Goal: Task Accomplishment & Management: Manage account settings

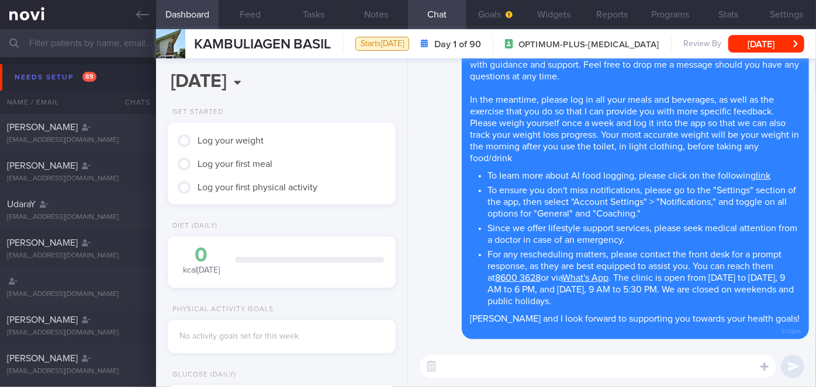
scroll to position [775, 0]
click at [494, 369] on textarea at bounding box center [598, 366] width 356 height 23
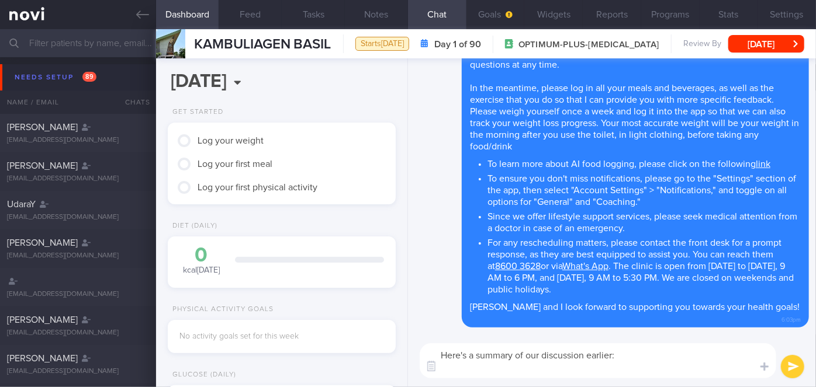
paste textarea "Explained the importance of adequate protein intake to minimize muscle loss. Ai…"
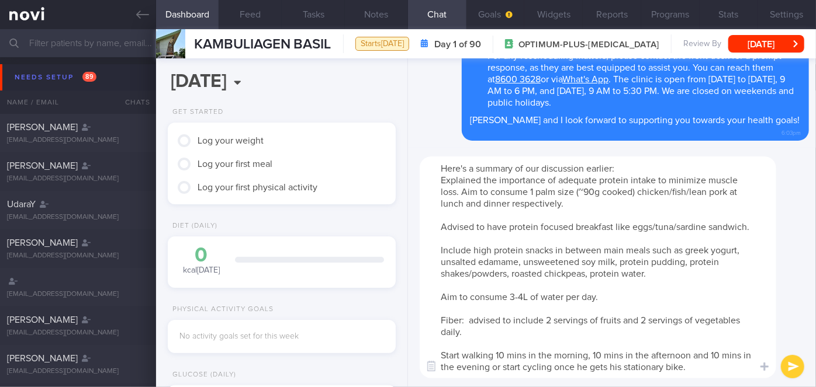
drag, startPoint x: 555, startPoint y: 179, endPoint x: 440, endPoint y: 179, distance: 114.5
click at [440, 179] on textarea "Here's a summary of our discussion earlier: Explained the importance of adequat…" at bounding box center [598, 268] width 356 height 222
click at [441, 224] on textarea "Here's a summary of our discussion earlier: - Aim for adequate protein intake t…" at bounding box center [598, 268] width 356 height 222
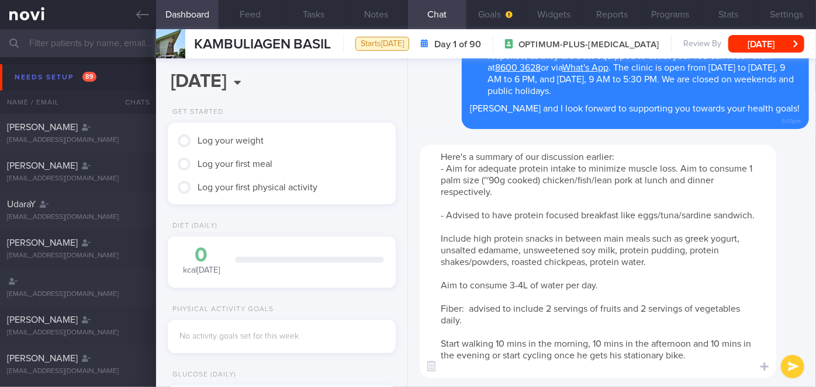
click at [492, 215] on textarea "Here's a summary of our discussion earlier: - Aim for adequate protein intake t…" at bounding box center [598, 262] width 356 height 234
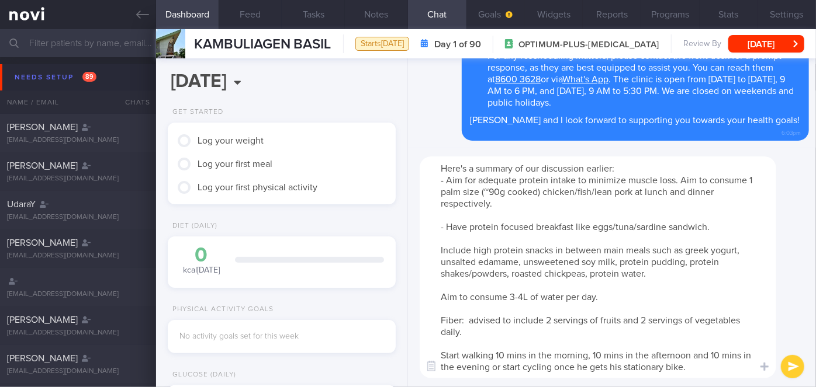
click at [436, 252] on textarea "Here's a summary of our discussion earlier: - Aim for adequate protein intake t…" at bounding box center [598, 268] width 356 height 222
drag, startPoint x: 650, startPoint y: 271, endPoint x: 592, endPoint y: 276, distance: 58.0
click at [592, 276] on textarea "Here's a summary of our discussion earlier: - Aim for adequate protein intake t…" at bounding box center [598, 268] width 356 height 222
click at [442, 298] on textarea "Here's a summary of our discussion earlier: - Aim for adequate protein intake t…" at bounding box center [598, 268] width 356 height 222
click at [440, 324] on textarea "Here's a summary of our discussion earlier: - Aim for adequate protein intake t…" at bounding box center [598, 268] width 356 height 222
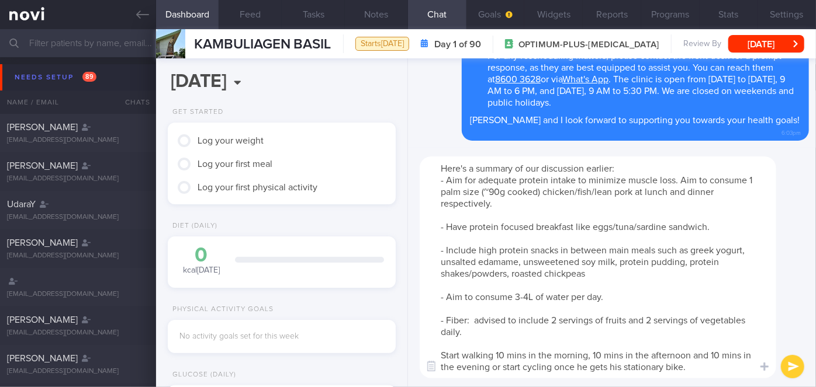
click at [522, 320] on textarea "Here's a summary of our discussion earlier: - Aim for adequate protein intake t…" at bounding box center [598, 268] width 356 height 222
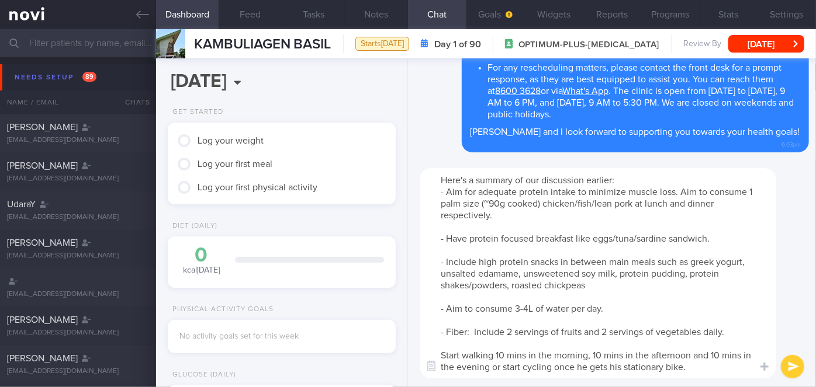
click at [443, 354] on textarea "Here's a summary of our discussion earlier: - Aim for adequate protein intake t…" at bounding box center [598, 273] width 356 height 210
click at [596, 366] on textarea "Here's a summary of our discussion earlier: - Aim for adequate protein intake t…" at bounding box center [598, 273] width 356 height 210
click at [623, 367] on textarea "Here's a summary of our discussion earlier: - Aim for adequate protein intake t…" at bounding box center [598, 273] width 356 height 210
click at [631, 365] on textarea "Here's a summary of our discussion earlier: - Aim for adequate protein intake t…" at bounding box center [598, 273] width 356 height 210
type textarea "Here's a summary of our discussion earlier: - Aim for adequate protein intake t…"
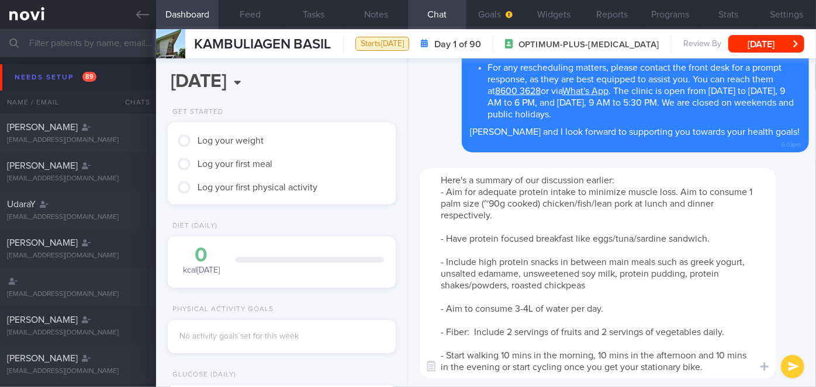
click at [789, 363] on button "submit" at bounding box center [792, 366] width 23 height 23
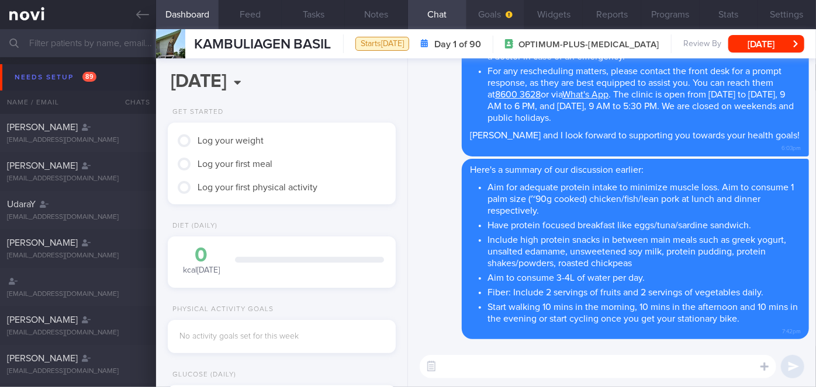
click at [492, 22] on button "Goals" at bounding box center [495, 14] width 58 height 29
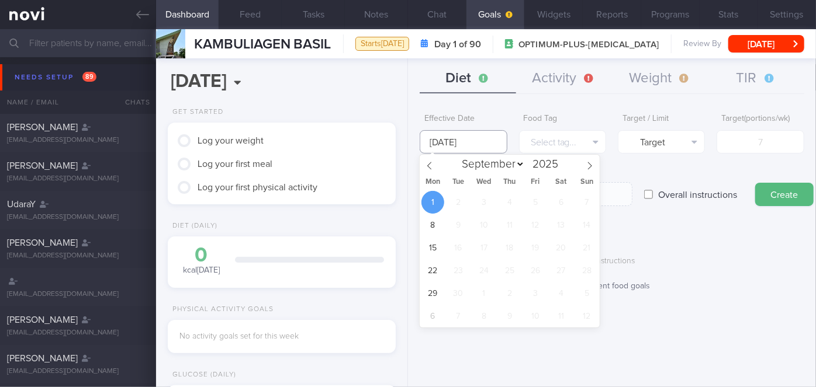
click at [458, 139] on input "[DATE]" at bounding box center [463, 141] width 87 height 23
click at [428, 163] on icon at bounding box center [429, 166] width 8 height 8
select select "7"
click at [434, 295] on span "25" at bounding box center [432, 293] width 23 height 23
type input "[DATE]"
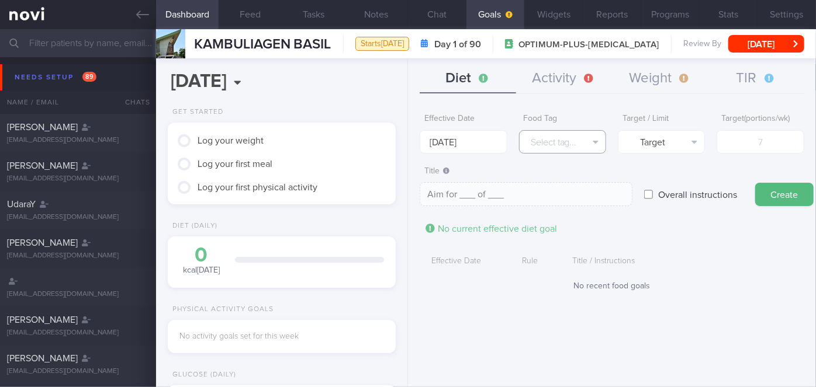
click at [545, 140] on button "Select tag..." at bounding box center [562, 141] width 87 height 23
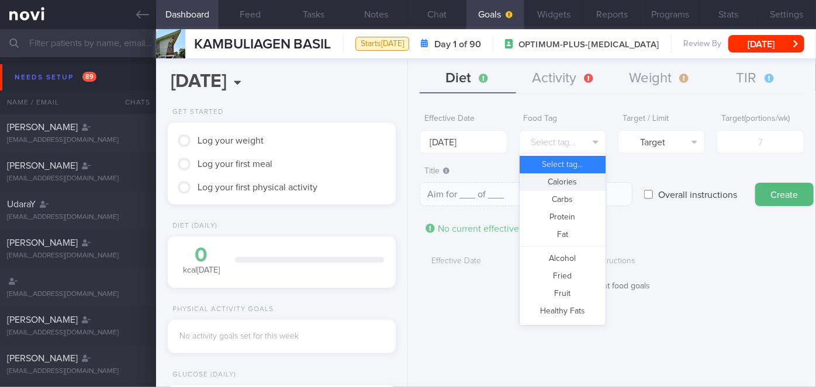
click at [556, 181] on button "Calories" at bounding box center [563, 183] width 86 height 18
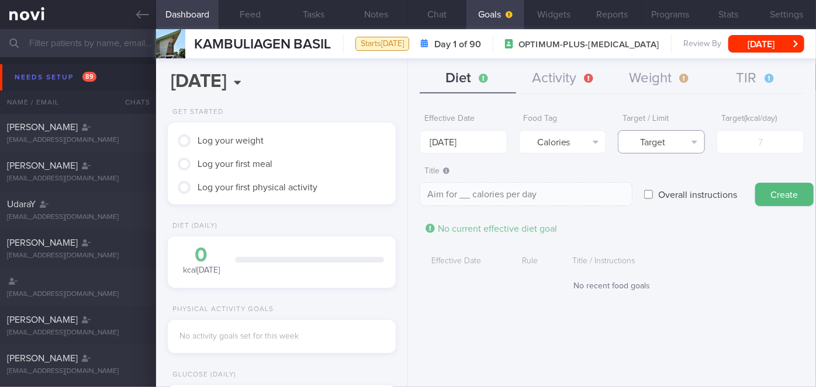
click at [656, 138] on button "Target" at bounding box center [661, 141] width 87 height 23
click at [673, 179] on button "Limit" at bounding box center [661, 183] width 86 height 18
type textarea "Keep to __ calories per day"
click at [739, 131] on input "number" at bounding box center [759, 141] width 87 height 23
type input "2"
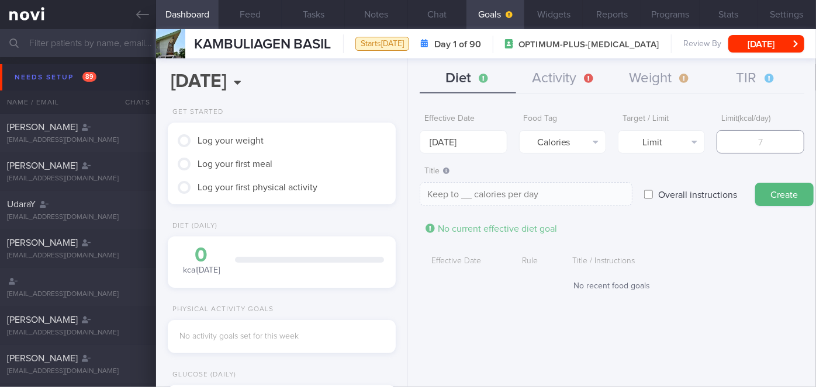
type textarea "Keep to 2 calories per day"
type input "20"
type textarea "Keep to 20 calories per day"
type input "200"
type textarea "Keep to 200 calories per day"
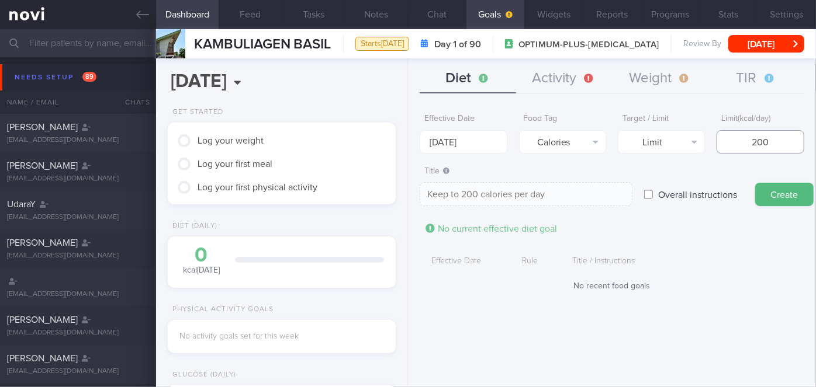
type input "2000"
type textarea "Keep to 2000 calories per day"
type input "2000"
click at [755, 183] on button "Create" at bounding box center [784, 194] width 58 height 23
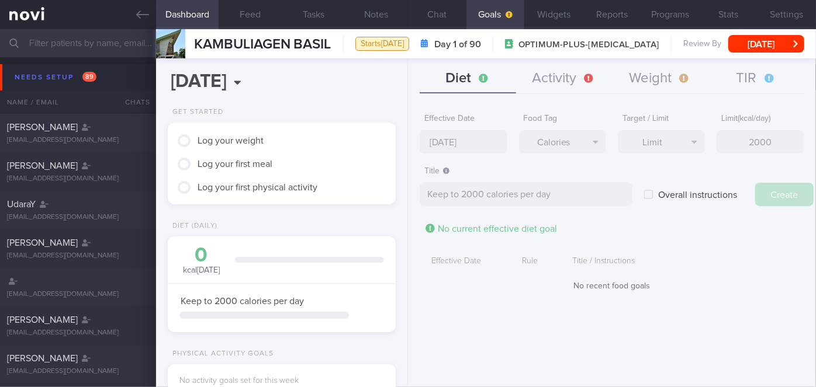
type input "[DATE]"
type textarea "Aim for ___ of ___"
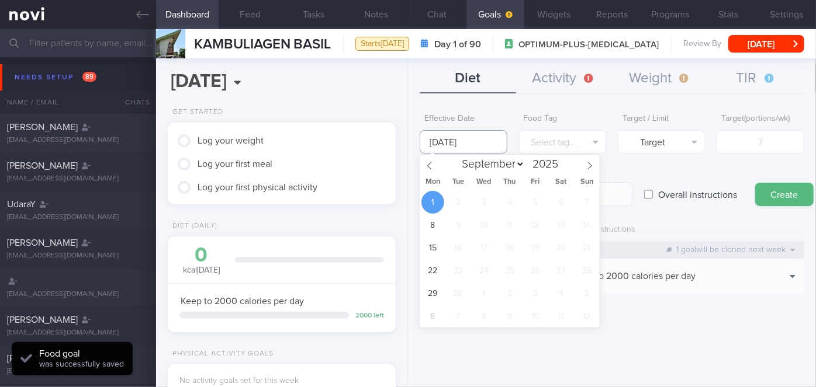
click at [470, 142] on input "[DATE]" at bounding box center [463, 141] width 87 height 23
drag, startPoint x: 431, startPoint y: 175, endPoint x: 427, endPoint y: 165, distance: 10.0
click at [427, 165] on div "January February March April May June July August September October November [D…" at bounding box center [510, 241] width 180 height 173
click at [427, 165] on icon at bounding box center [429, 166] width 8 height 8
select select "7"
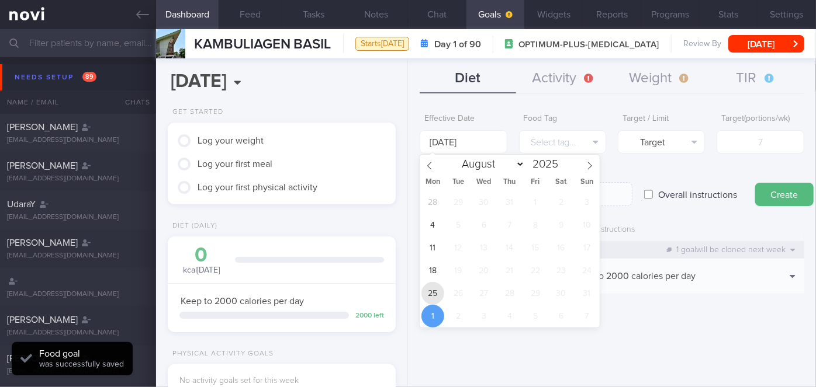
click at [435, 290] on span "25" at bounding box center [432, 293] width 23 height 23
type input "[DATE]"
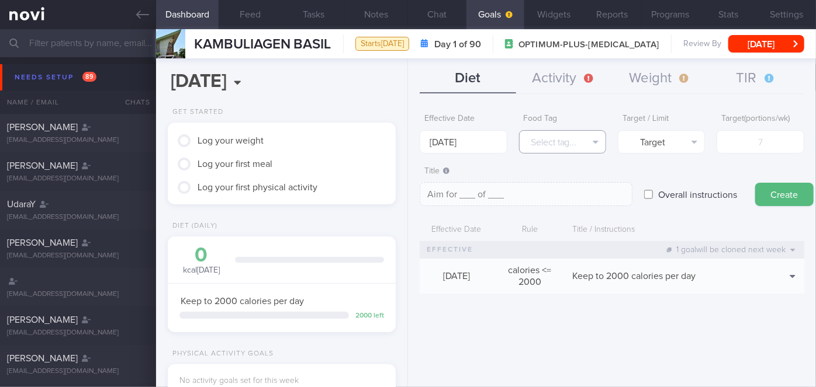
click at [576, 144] on button "Select tag..." at bounding box center [562, 141] width 87 height 23
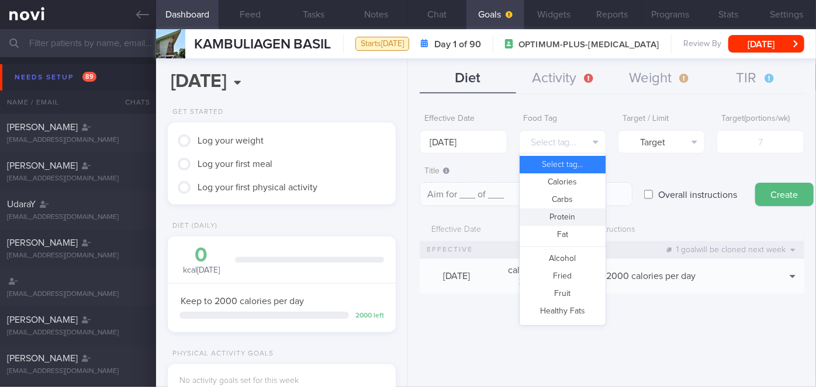
click at [579, 219] on button "Protein" at bounding box center [563, 218] width 86 height 18
type textarea "Aim for __g of protein per day"
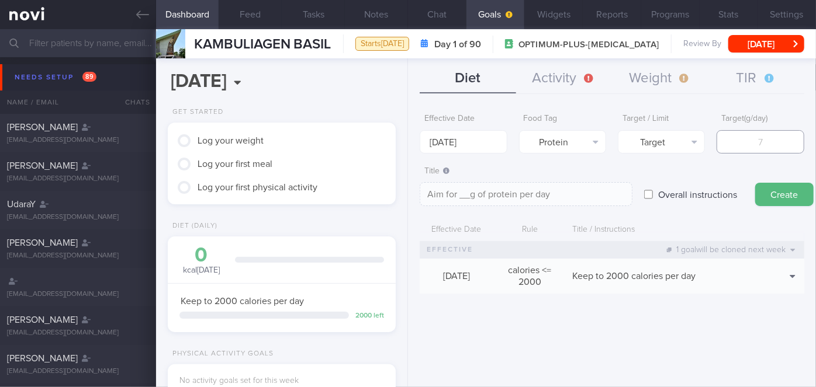
click at [735, 140] on input "number" at bounding box center [759, 141] width 87 height 23
type input "1"
type textarea "Aim for 1g of protein per day"
type input "10"
type textarea "Aim for 10g of protein per day"
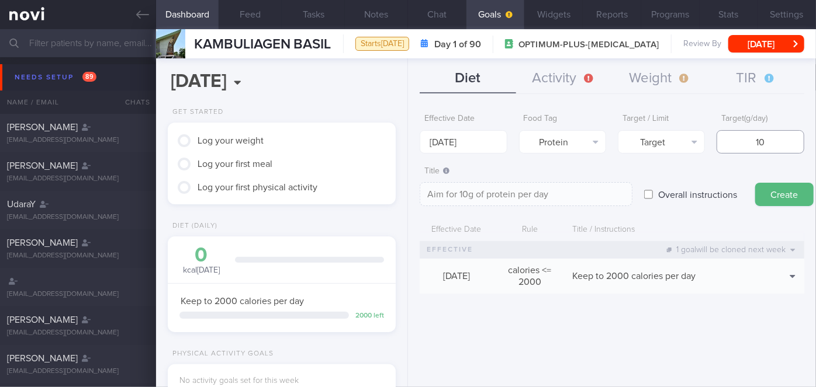
type input "105"
type textarea "Aim for 105g of protein per day"
type input "105"
click at [755, 183] on button "Create" at bounding box center [784, 194] width 58 height 23
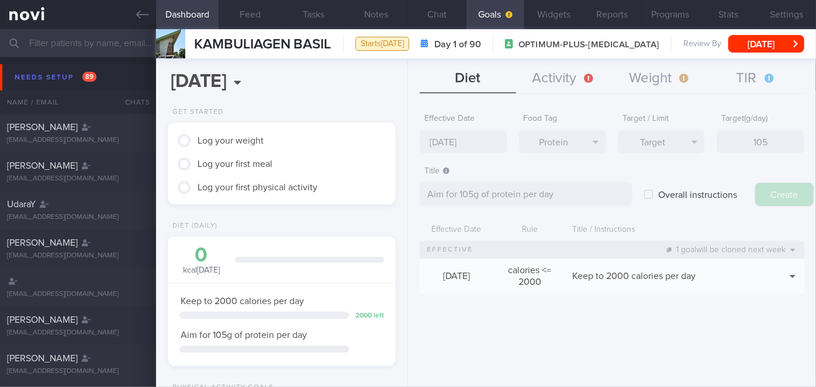
type input "[DATE]"
type textarea "Aim for ___ of ___"
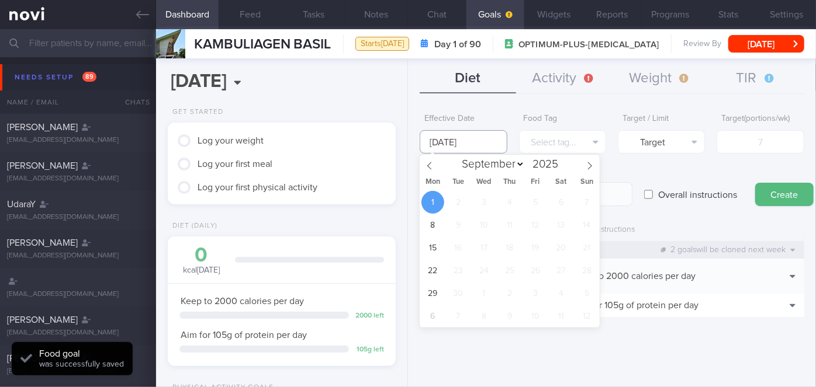
click at [465, 144] on input "[DATE]" at bounding box center [463, 141] width 87 height 23
click at [427, 169] on icon at bounding box center [429, 166] width 8 height 8
select select "7"
click at [433, 293] on span "25" at bounding box center [432, 293] width 23 height 23
type input "[DATE]"
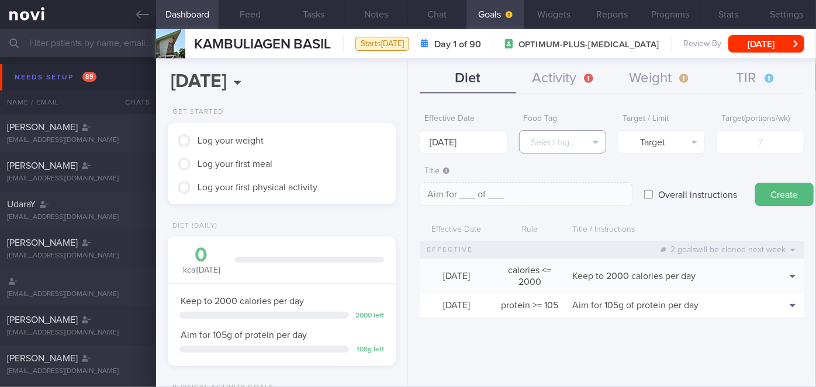
click at [581, 138] on button "Select tag..." at bounding box center [562, 141] width 87 height 23
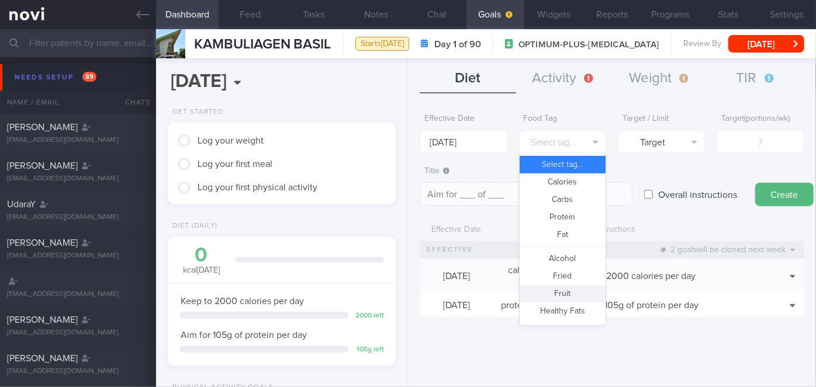
click at [567, 290] on button "Fruit" at bounding box center [563, 294] width 86 height 18
type textarea "Aim for __ portions of fruits per week"
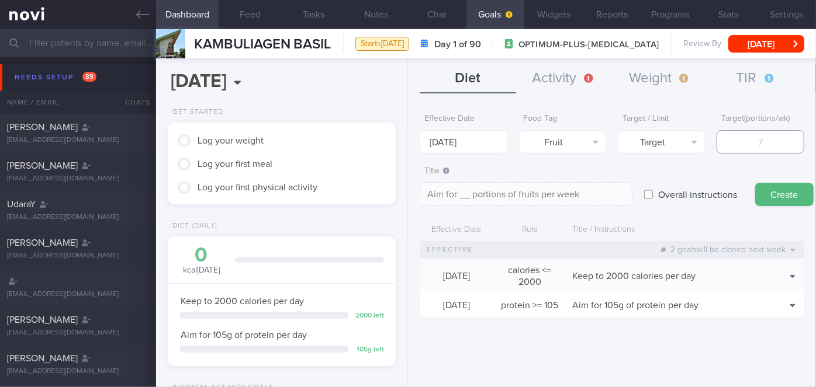
click at [743, 142] on input "number" at bounding box center [759, 141] width 87 height 23
type input "1"
type textarea "Aim for 1 portions of fruits per week"
type input "14"
type textarea "Aim for 14 portions of fruits per week"
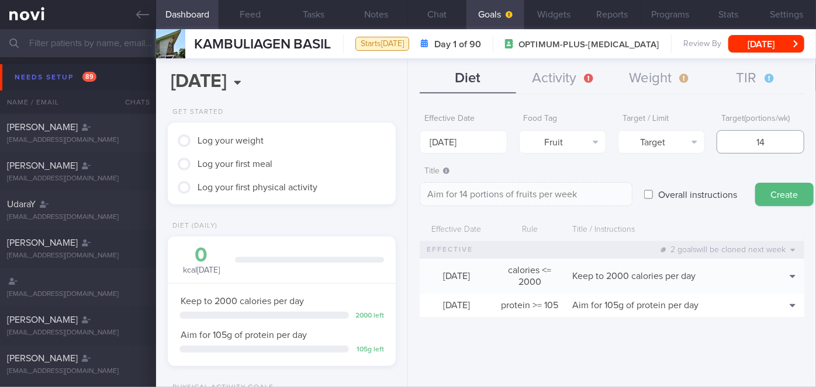
type input "14"
click at [755, 183] on button "Create" at bounding box center [784, 194] width 58 height 23
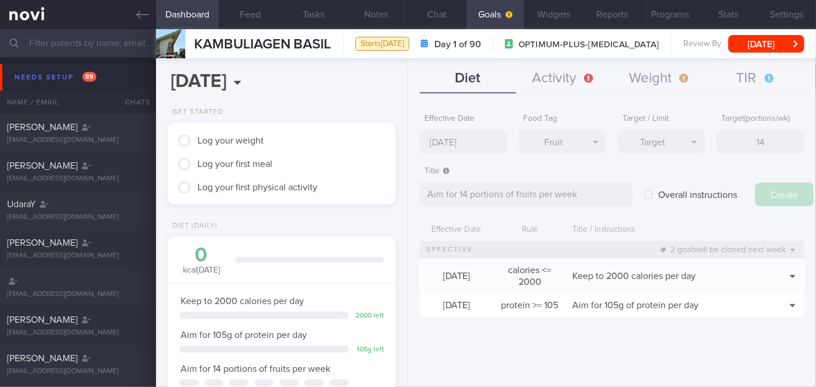
type input "[DATE]"
type textarea "Aim for ___ of ___"
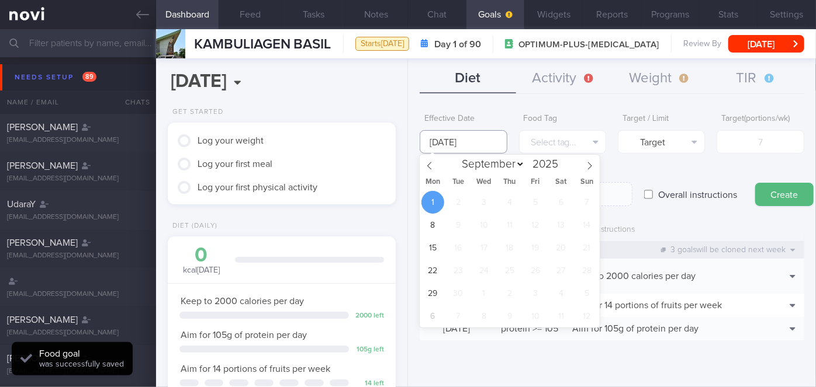
click at [475, 140] on input "[DATE]" at bounding box center [463, 141] width 87 height 23
click at [432, 165] on icon at bounding box center [429, 166] width 8 height 8
select select "7"
click at [425, 289] on span "25" at bounding box center [432, 293] width 23 height 23
type input "[DATE]"
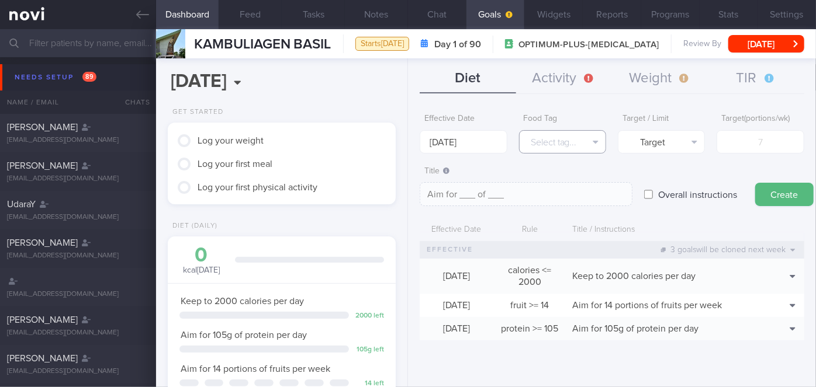
click at [556, 141] on button "Select tag..." at bounding box center [562, 141] width 87 height 23
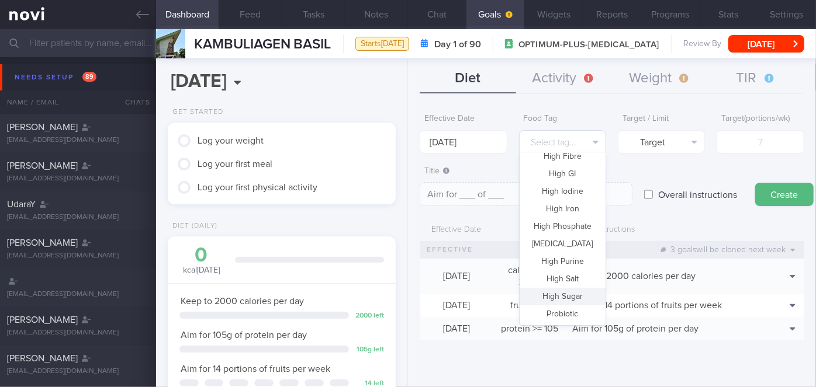
scroll to position [347, 0]
click at [557, 282] on button "Vegetable" at bounding box center [563, 280] width 86 height 18
type textarea "Aim for __ portions of vegetables per week"
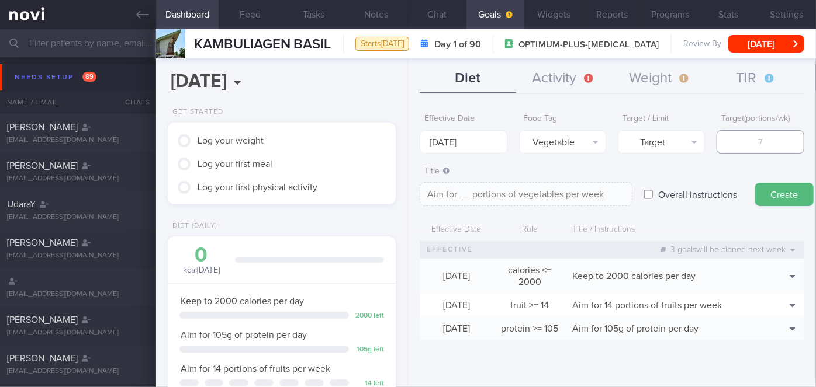
click at [753, 148] on input "number" at bounding box center [759, 141] width 87 height 23
type input "1"
type textarea "Aim for 1 portions of vegetables per week"
type input "15"
type textarea "Aim for 15 portions of vegetables per week"
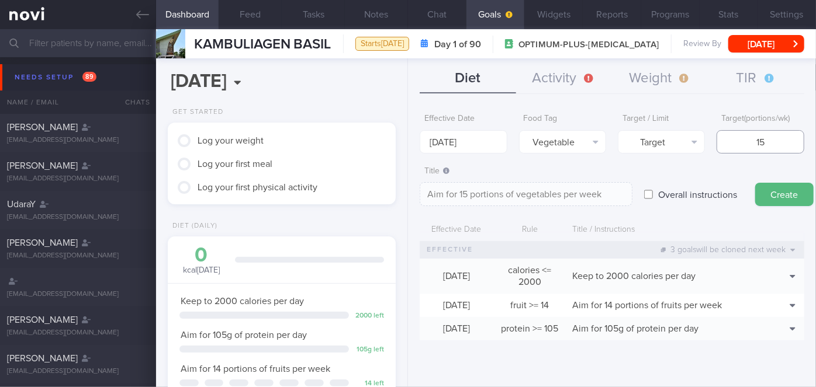
type input "1"
type textarea "Aim for 1 portions of vegetables per week"
type input "14"
type textarea "Aim for 14 portions of vegetables per week"
type input "14"
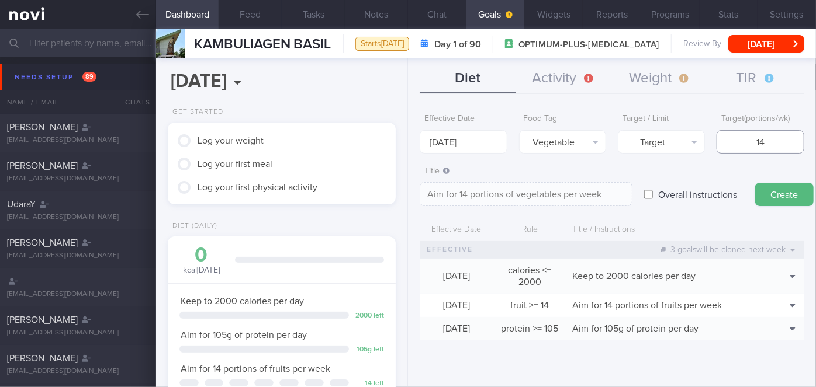
click at [755, 183] on button "Create" at bounding box center [784, 194] width 58 height 23
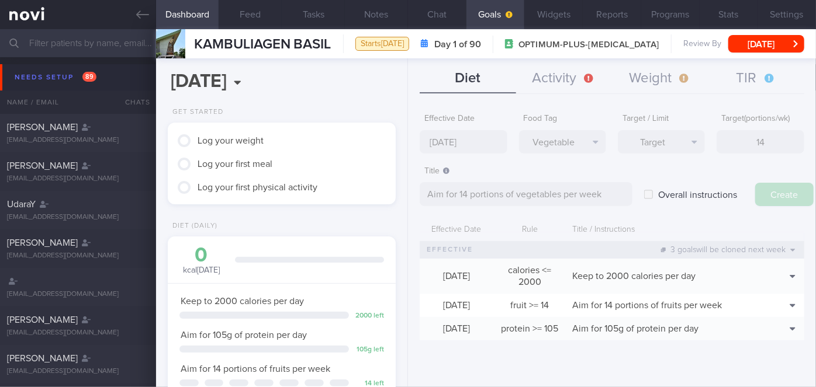
type input "[DATE]"
type textarea "Aim for ___ of ___"
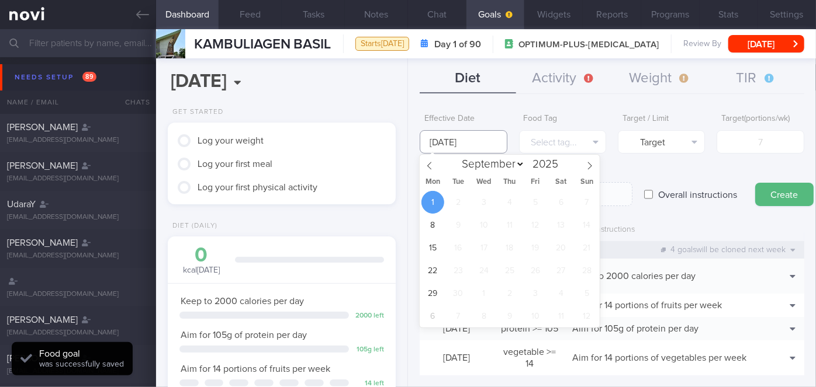
click at [479, 133] on input "[DATE]" at bounding box center [463, 141] width 87 height 23
click at [431, 159] on span at bounding box center [430, 165] width 20 height 20
select select "7"
click at [434, 285] on span "25" at bounding box center [432, 293] width 23 height 23
type input "[DATE]"
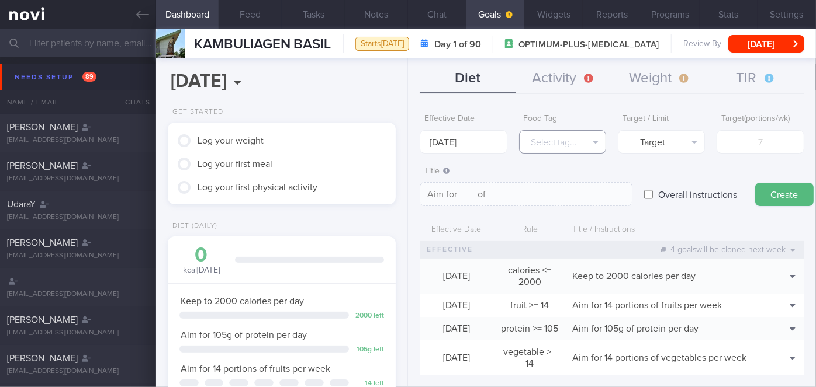
click at [548, 138] on button "Select tag..." at bounding box center [562, 141] width 87 height 23
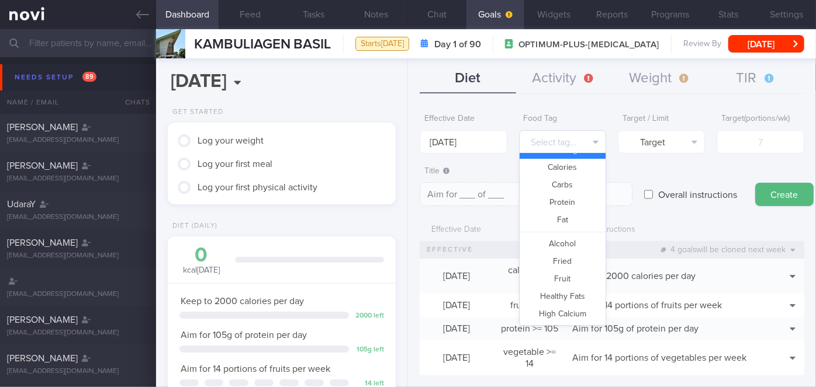
scroll to position [14, 0]
click at [553, 258] on button "Fried" at bounding box center [563, 263] width 86 height 18
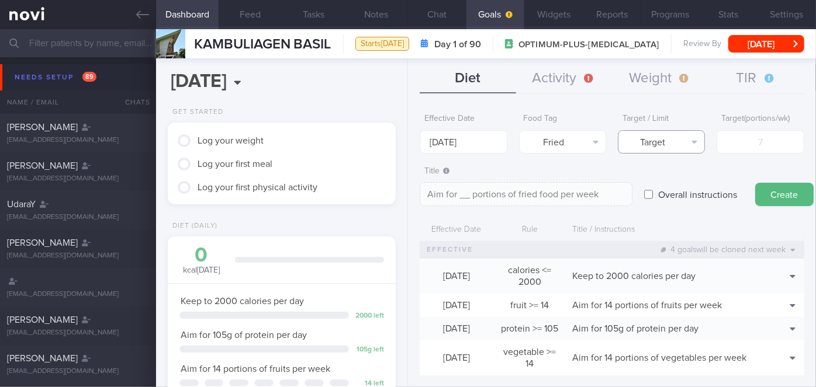
click at [670, 149] on button "Target" at bounding box center [661, 141] width 87 height 23
click at [669, 181] on button "Limit" at bounding box center [661, 183] width 86 height 18
type textarea "Keep to __ portions of fried food per week"
click at [749, 137] on input "number" at bounding box center [759, 141] width 87 height 23
type input "2"
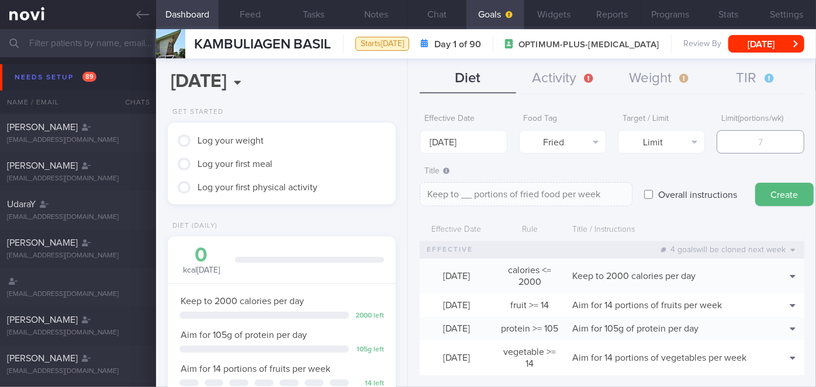
type textarea "Keep to 2 portions of fried food per week"
type input "2"
click at [777, 200] on button "Create" at bounding box center [784, 194] width 58 height 23
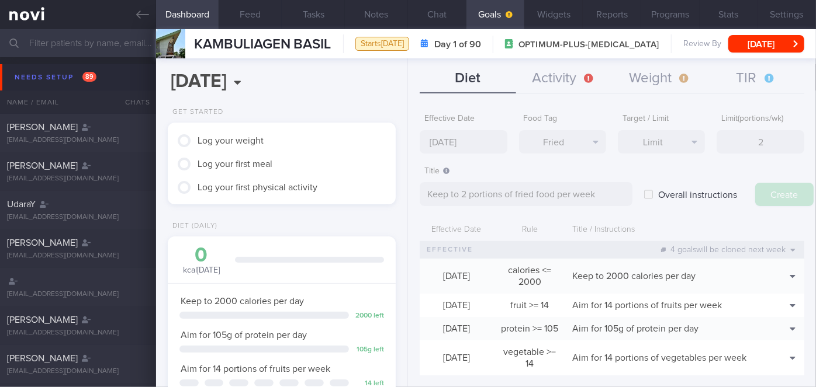
type input "[DATE]"
type textarea "Aim for ___ of ___"
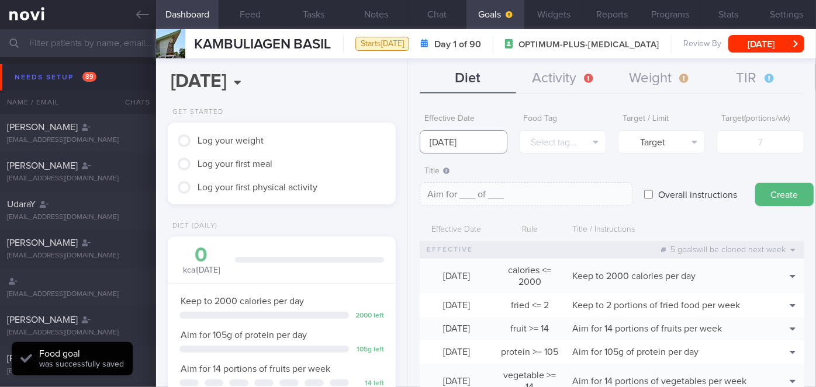
click at [459, 134] on input "[DATE]" at bounding box center [463, 141] width 87 height 23
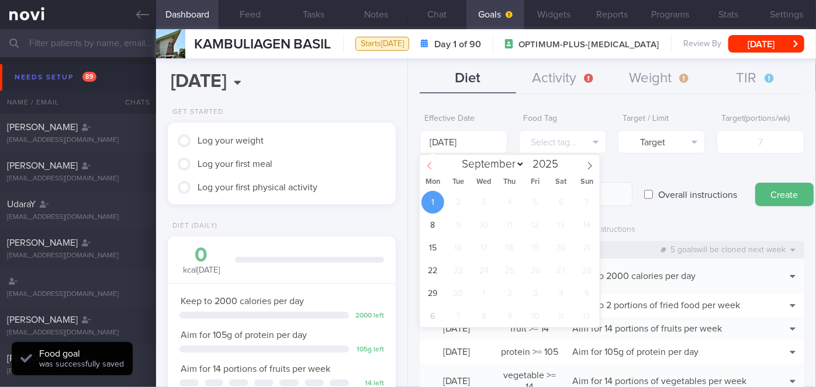
click at [432, 168] on icon at bounding box center [429, 166] width 8 height 8
select select "7"
click at [437, 299] on span "25" at bounding box center [432, 293] width 23 height 23
type input "[DATE]"
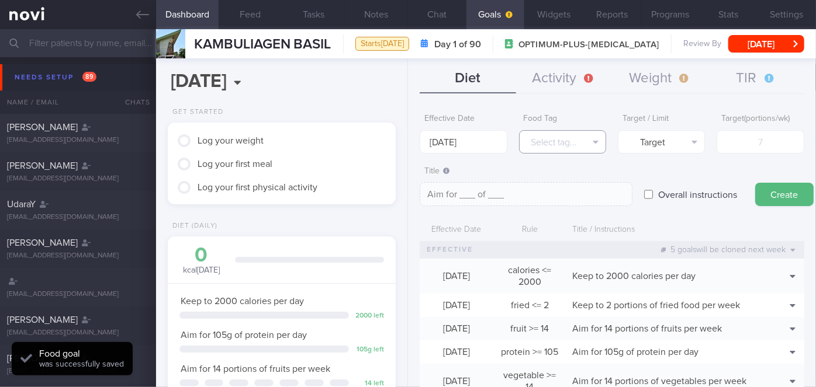
click at [556, 137] on button "Select tag..." at bounding box center [562, 141] width 87 height 23
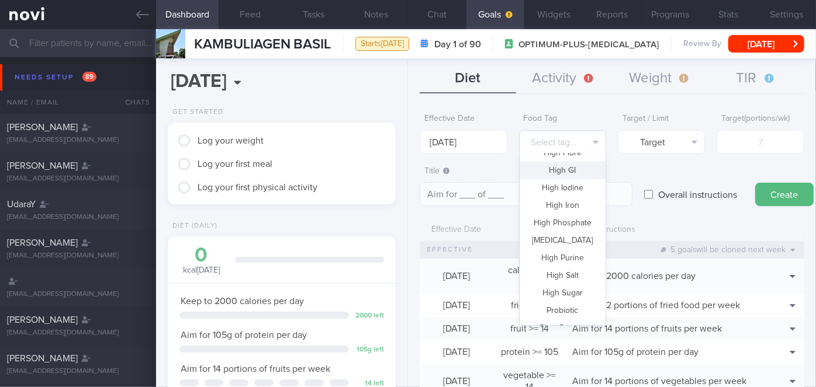
scroll to position [228, 0]
click at [553, 288] on button "High Sugar" at bounding box center [563, 294] width 86 height 18
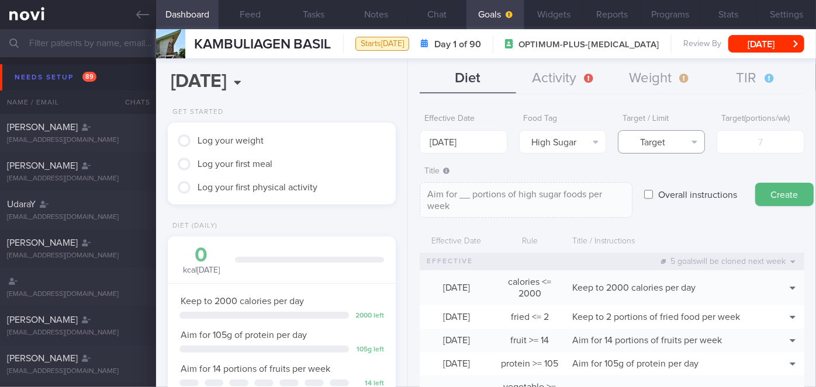
click at [662, 133] on button "Target" at bounding box center [661, 141] width 87 height 23
click at [671, 176] on button "Limit" at bounding box center [661, 183] width 86 height 18
type textarea "Keep to __ portions of high sugar foods per week"
click at [746, 141] on input "number" at bounding box center [759, 141] width 87 height 23
type input "2"
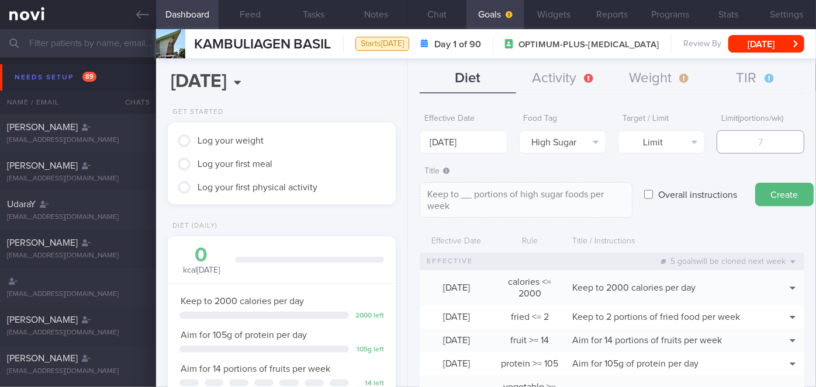
type textarea "Keep to 2 portions of high sugar foods per week"
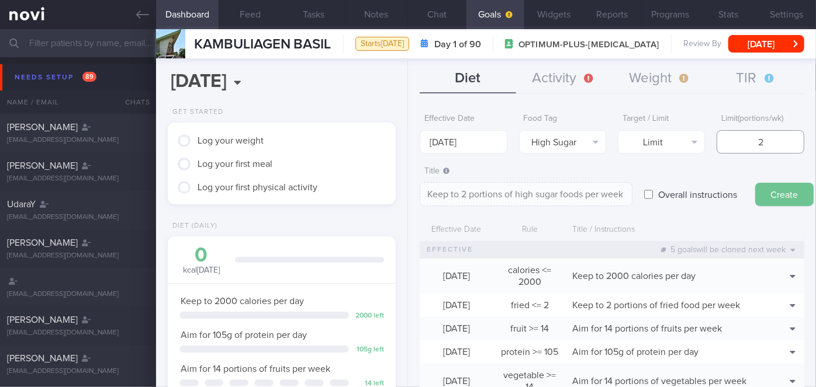
type input "2"
click at [784, 198] on button "Create" at bounding box center [784, 194] width 58 height 23
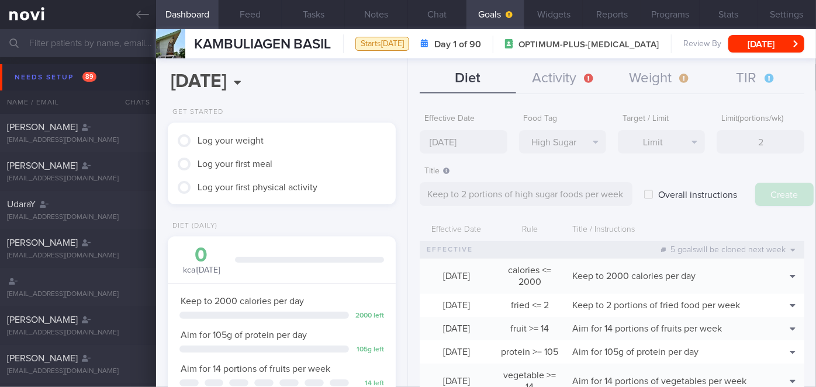
type input "[DATE]"
type textarea "Aim for ___ of ___"
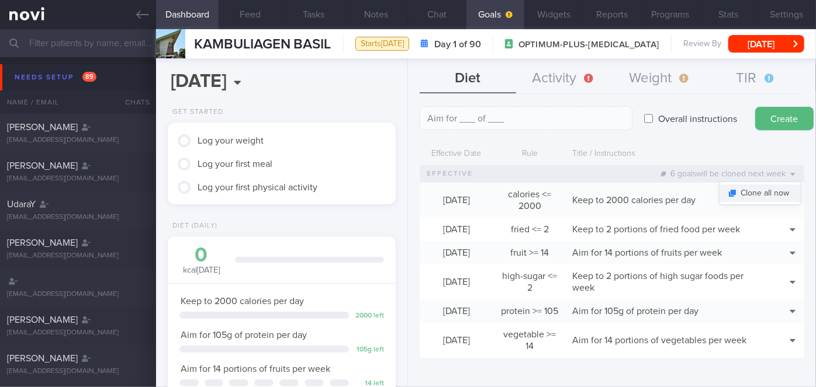
scroll to position [0, 0]
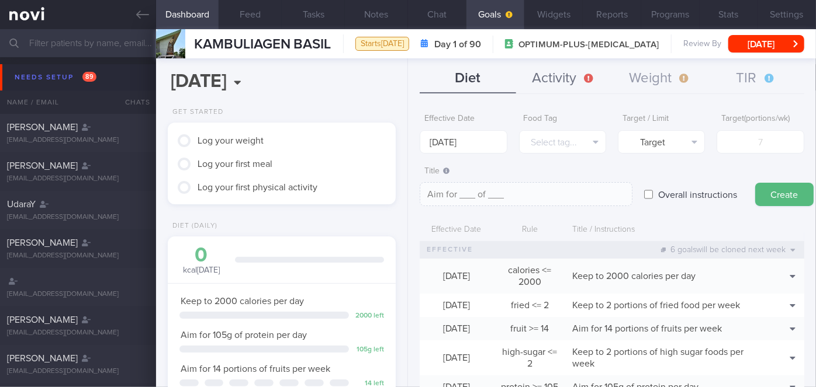
click at [588, 75] on button "Activity" at bounding box center [564, 78] width 96 height 29
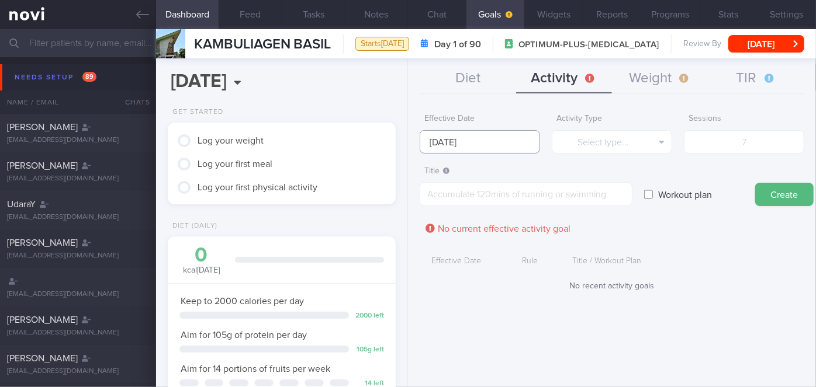
click at [469, 144] on input "[DATE]" at bounding box center [480, 141] width 120 height 23
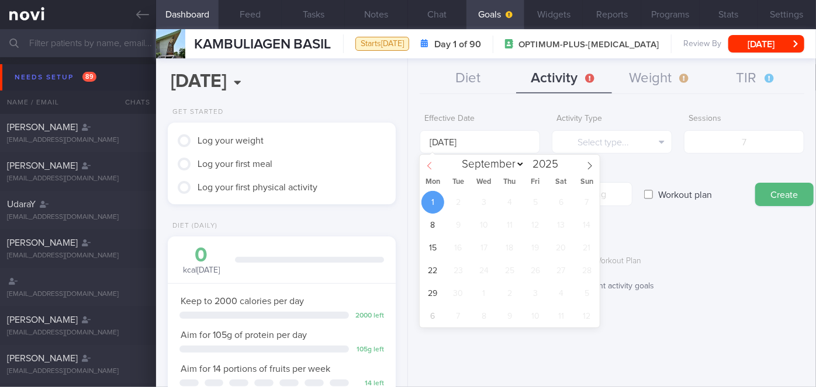
click at [428, 171] on span at bounding box center [430, 165] width 20 height 20
select select "7"
click at [436, 292] on span "25" at bounding box center [432, 293] width 23 height 23
type input "[DATE]"
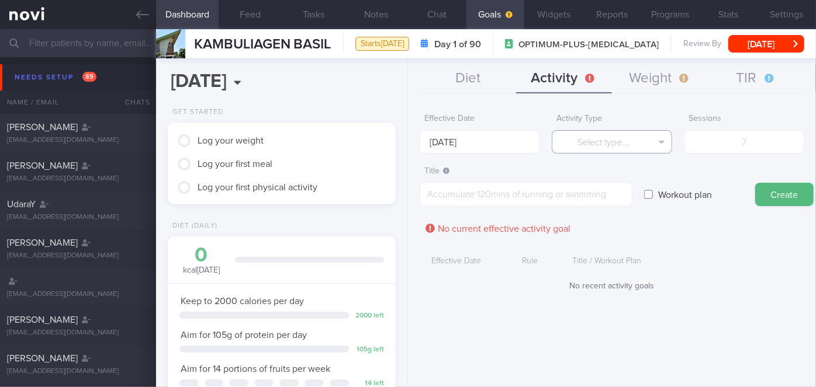
click at [583, 142] on button "Select type..." at bounding box center [612, 141] width 120 height 23
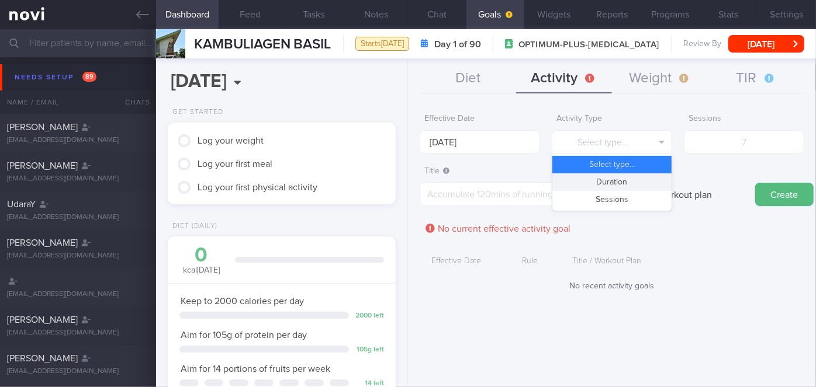
click at [604, 184] on button "Duration" at bounding box center [611, 183] width 119 height 18
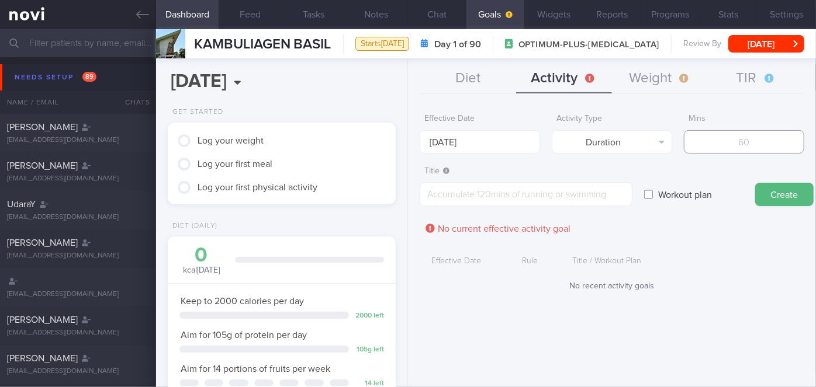
click at [720, 140] on input "number" at bounding box center [744, 141] width 120 height 23
type input "210"
click at [524, 206] on form "Effective Date [DATE] Activity Type Duration Select type... Duration Sessions M…" at bounding box center [612, 205] width 385 height 195
click at [503, 192] on textarea at bounding box center [526, 194] width 213 height 24
type textarea "Aim for 30 mins of walking daily"
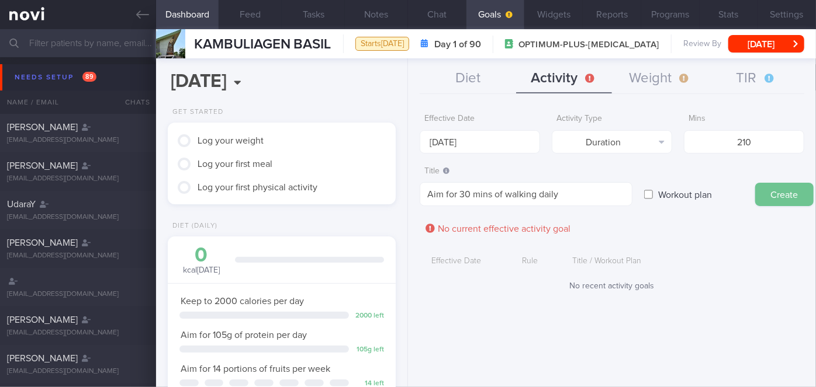
click at [767, 186] on button "Create" at bounding box center [784, 194] width 58 height 23
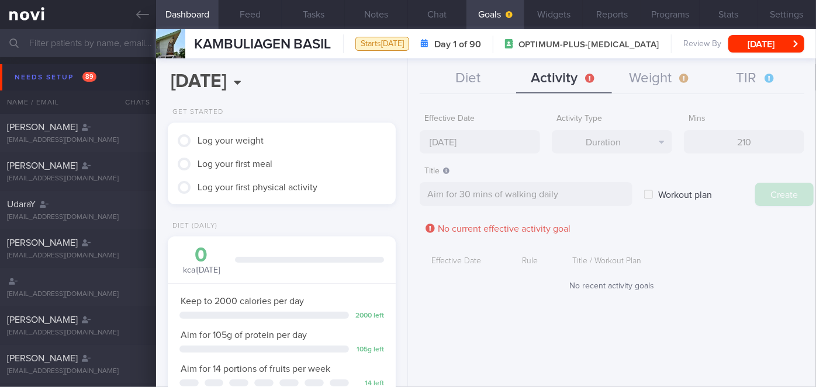
type input "[DATE]"
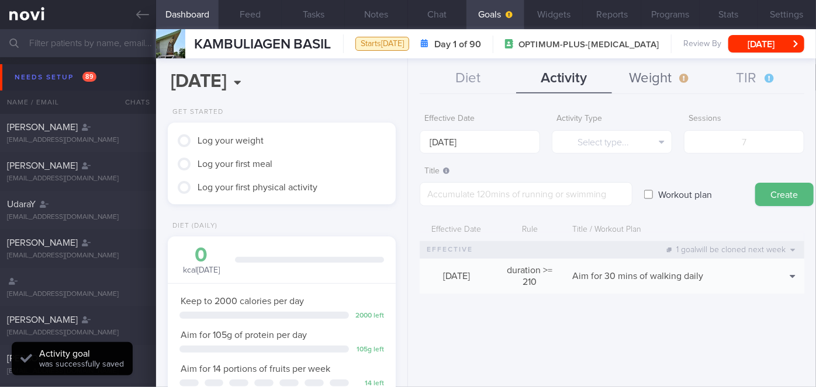
click at [651, 70] on button "Weight" at bounding box center [660, 78] width 96 height 29
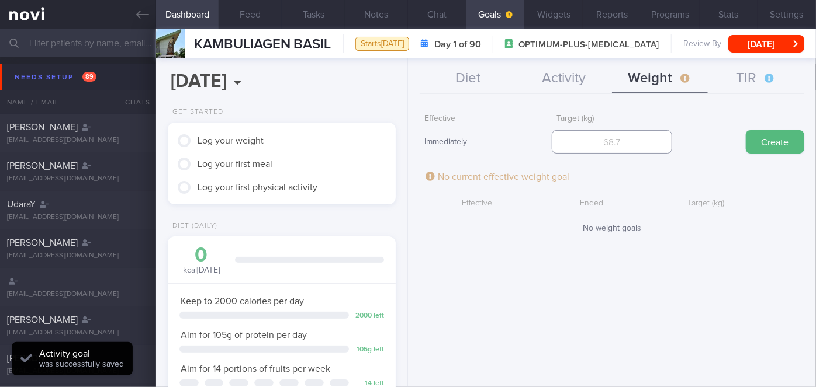
click at [629, 138] on input "number" at bounding box center [612, 141] width 120 height 23
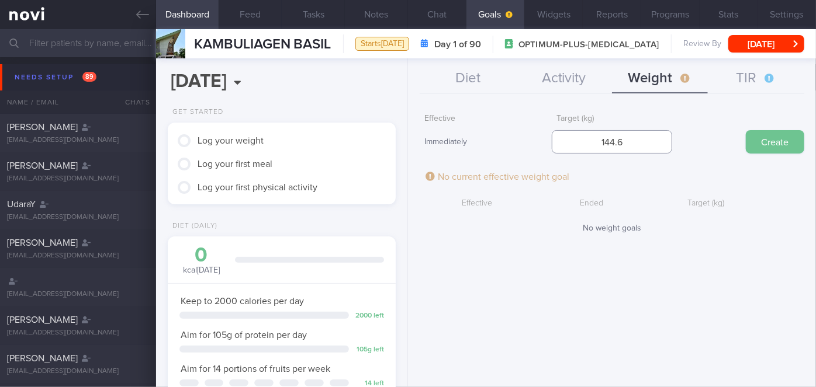
type input "144.6"
click at [761, 144] on button "Create" at bounding box center [775, 141] width 58 height 23
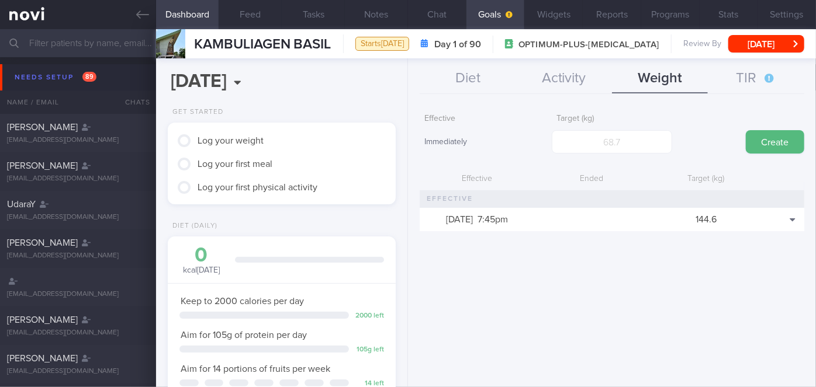
click at [514, 11] on button "Goals" at bounding box center [495, 14] width 58 height 29
click at [547, 10] on button "Widgets" at bounding box center [553, 14] width 58 height 29
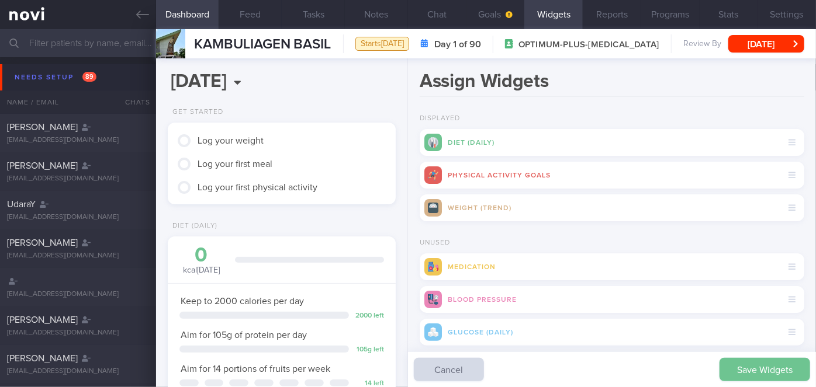
click at [736, 366] on button "Save Widgets" at bounding box center [764, 369] width 91 height 23
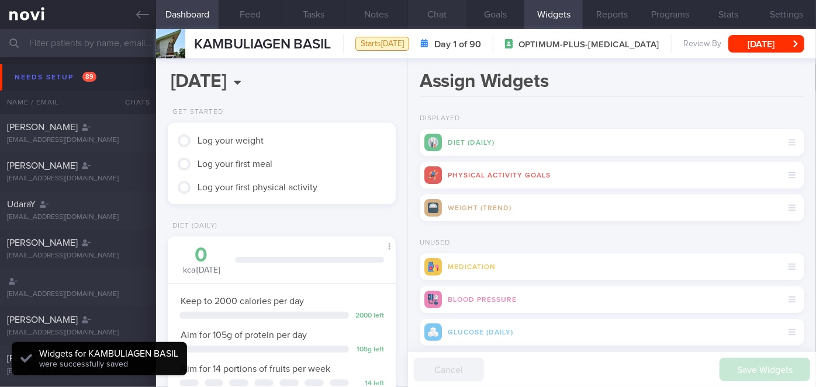
click at [446, 26] on button "Chat" at bounding box center [437, 14] width 58 height 29
